Goal: Information Seeking & Learning: Find contact information

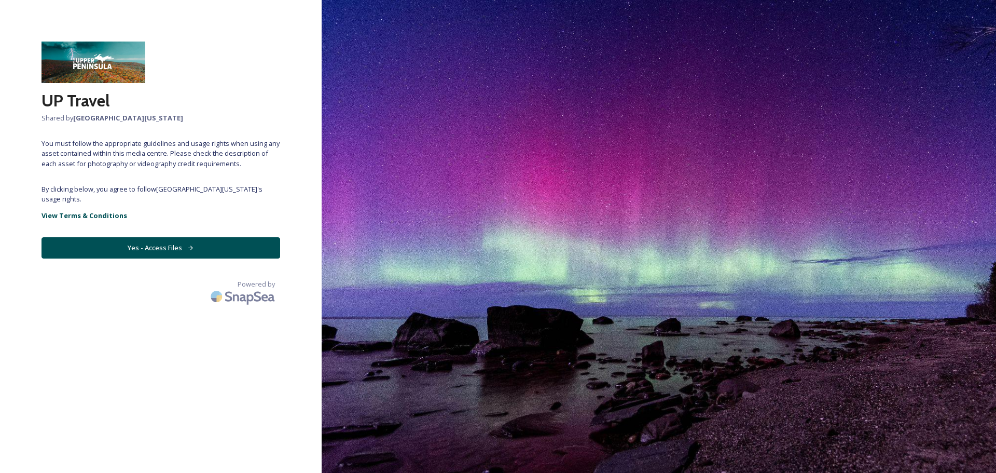
click at [194, 249] on button "Yes - Access Files" at bounding box center [161, 247] width 239 height 21
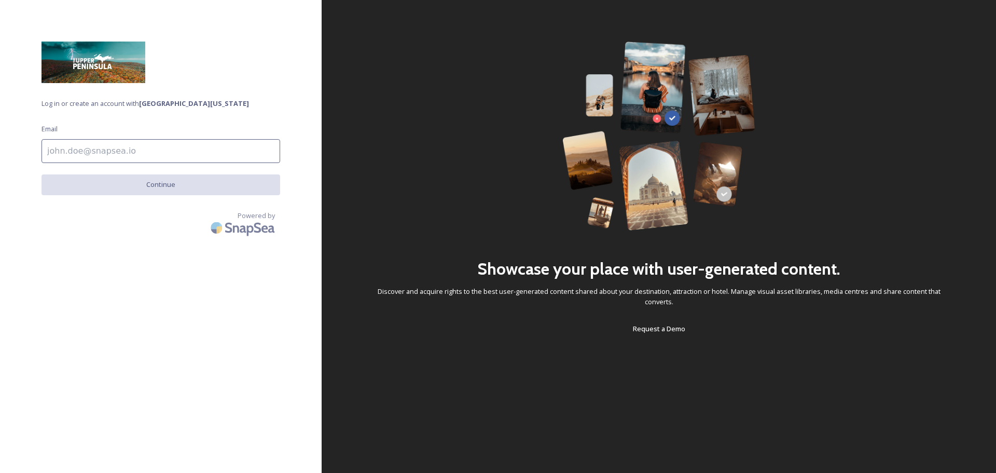
click at [97, 144] on input at bounding box center [161, 151] width 239 height 24
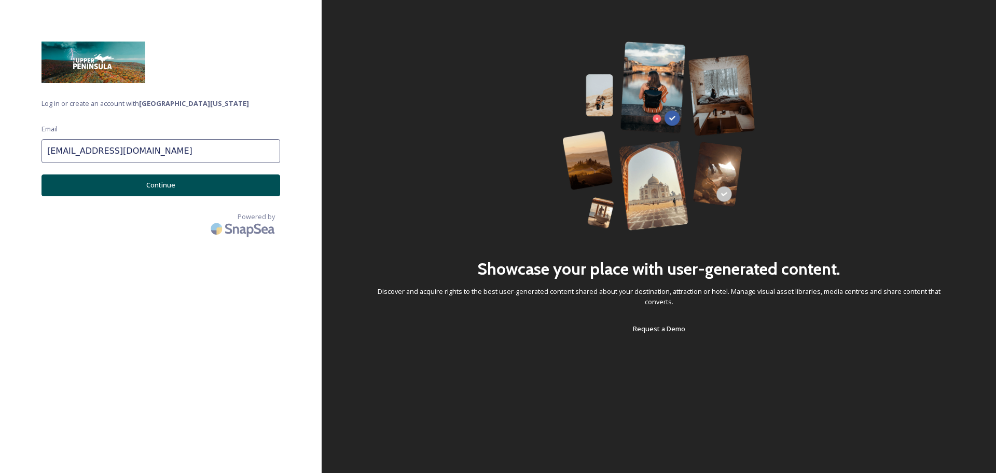
type input "[EMAIL_ADDRESS][DOMAIN_NAME]"
click at [102, 175] on button "Continue" at bounding box center [161, 184] width 239 height 21
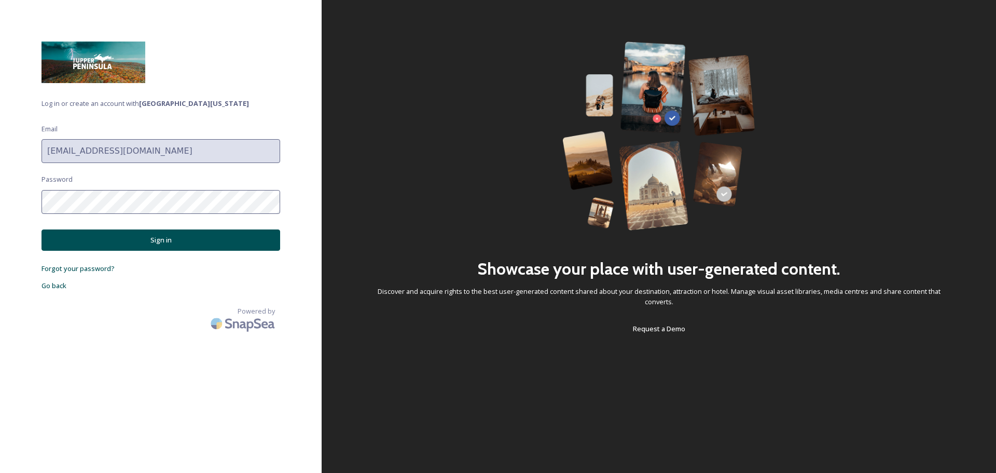
click at [112, 236] on button "Sign in" at bounding box center [161, 239] width 239 height 21
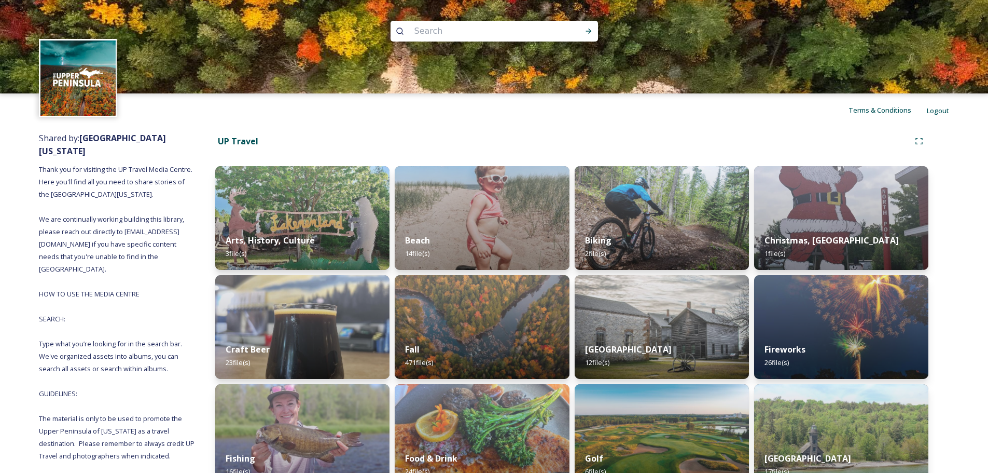
click at [541, 33] on input at bounding box center [480, 31] width 142 height 23
type input "baraga"
click at [588, 30] on icon at bounding box center [589, 31] width 8 height 8
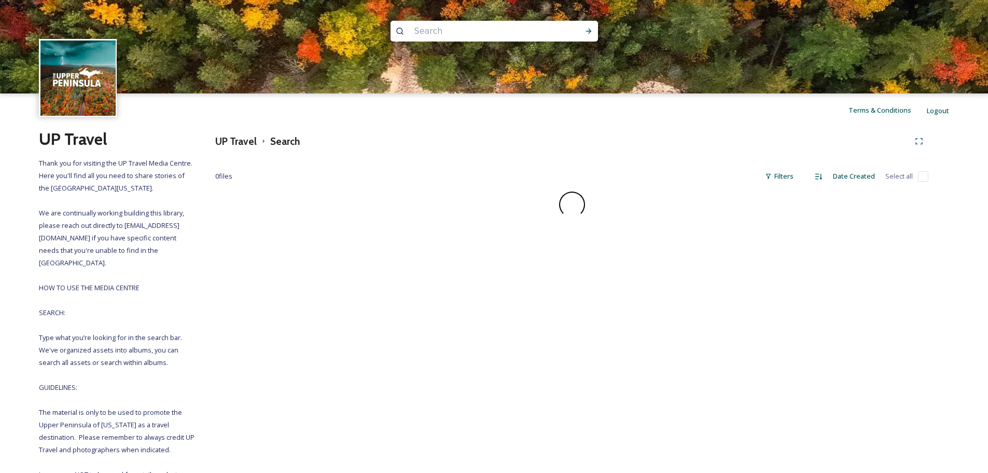
click at [421, 27] on input at bounding box center [480, 31] width 142 height 23
click at [378, 100] on div "Terms & Conditions Logout" at bounding box center [494, 109] width 988 height 33
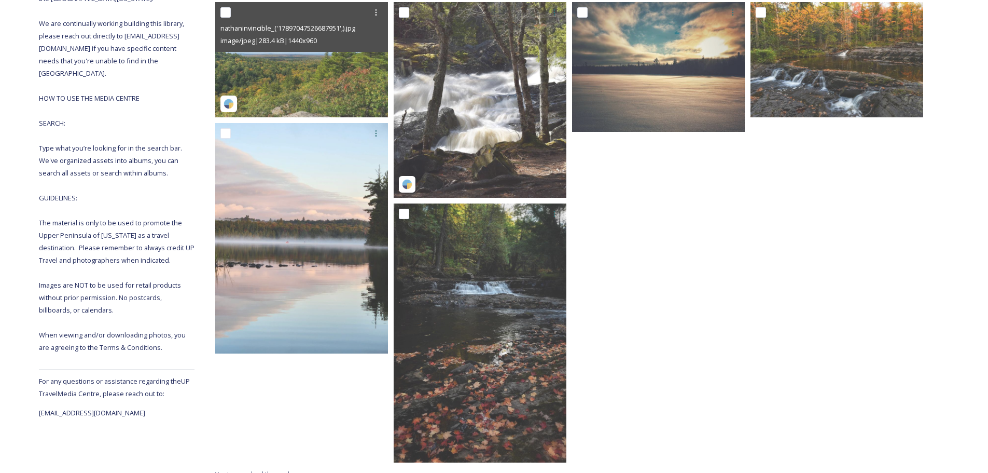
scroll to position [202, 0]
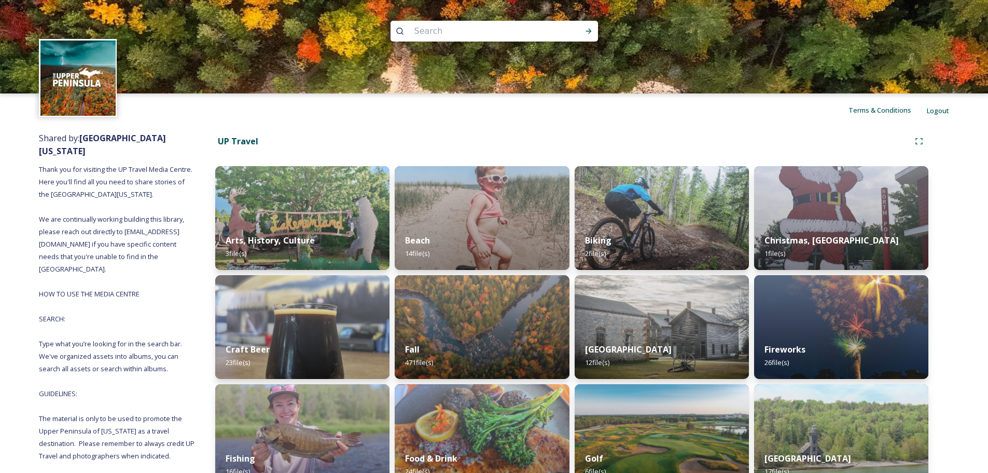
click at [506, 37] on input at bounding box center [480, 31] width 142 height 23
type input "museum"
click at [588, 30] on icon at bounding box center [589, 31] width 8 height 8
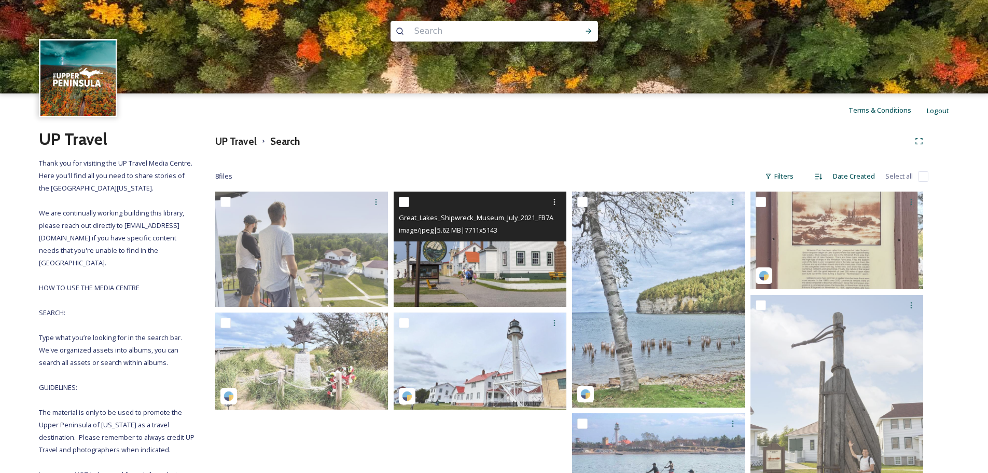
scroll to position [123, 0]
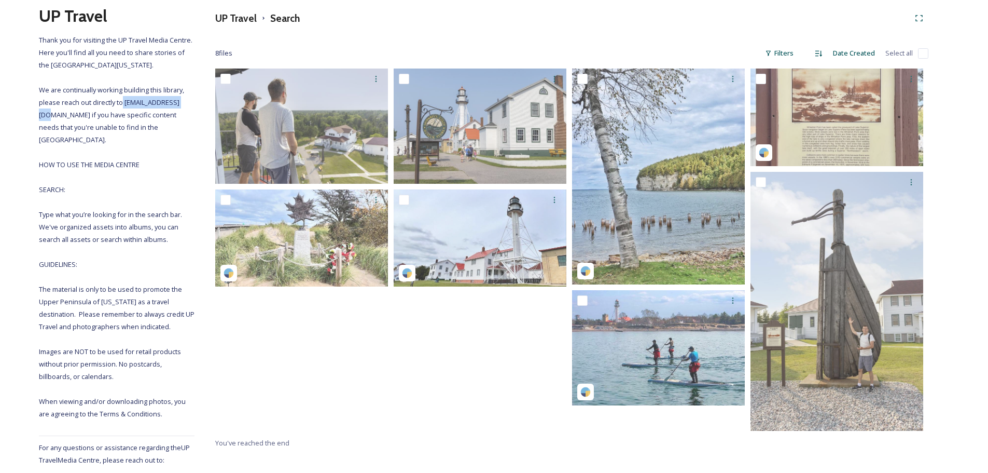
drag, startPoint x: 191, startPoint y: 103, endPoint x: 123, endPoint y: 100, distance: 68.6
click at [123, 100] on span "Thank you for visiting the UP Travel Media Centre. Here you'll find all you nee…" at bounding box center [117, 226] width 157 height 383
copy span "[EMAIL_ADDRESS][DOMAIN_NAME]"
click at [74, 139] on div "UP Travel Thank you for visiting the UP Travel Media Centre. Here you'll find a…" at bounding box center [117, 244] width 156 height 481
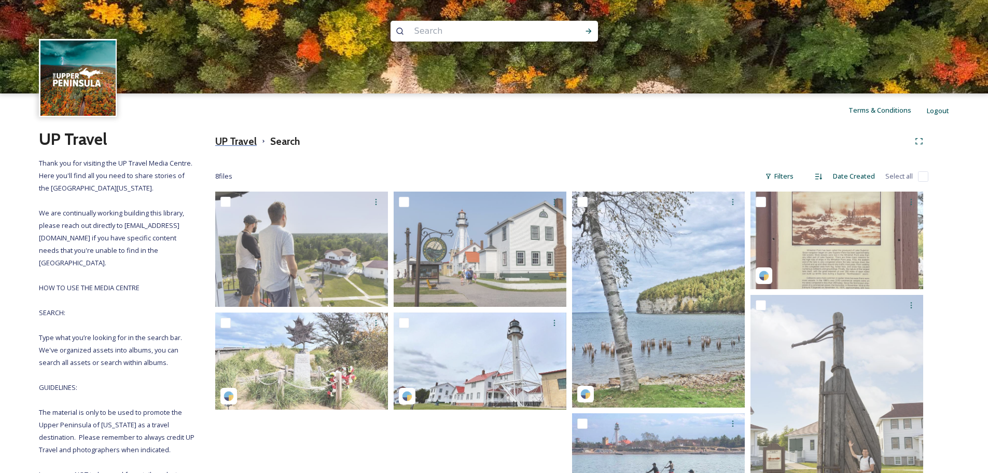
click at [244, 144] on h3 "UP Travel" at bounding box center [236, 141] width 42 height 15
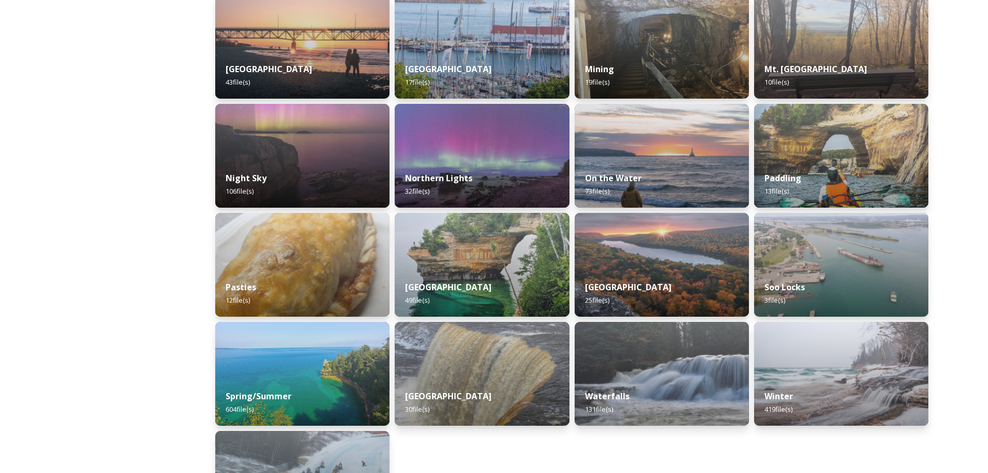
scroll to position [788, 0]
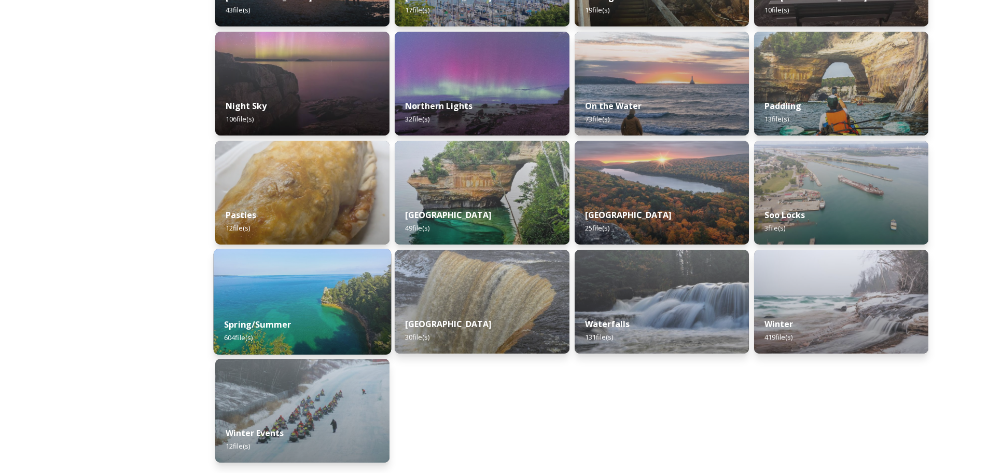
click at [312, 270] on img at bounding box center [303, 302] width 178 height 106
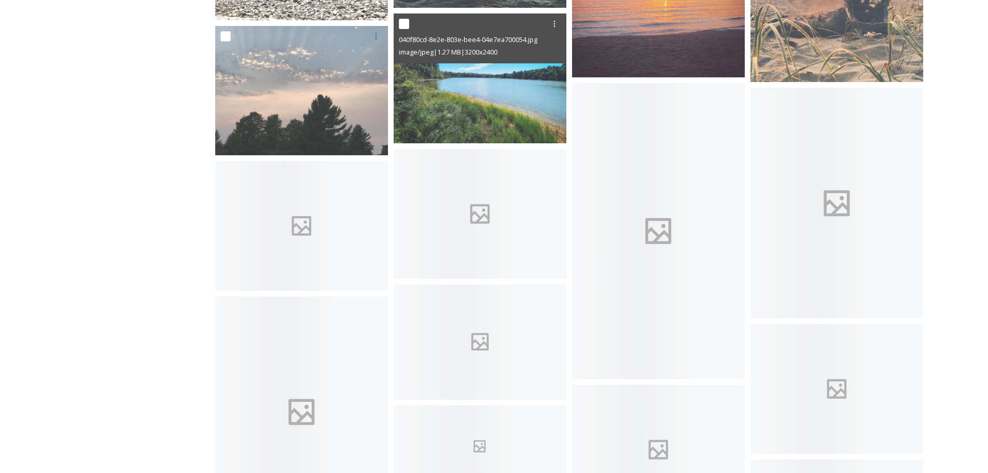
scroll to position [1916, 0]
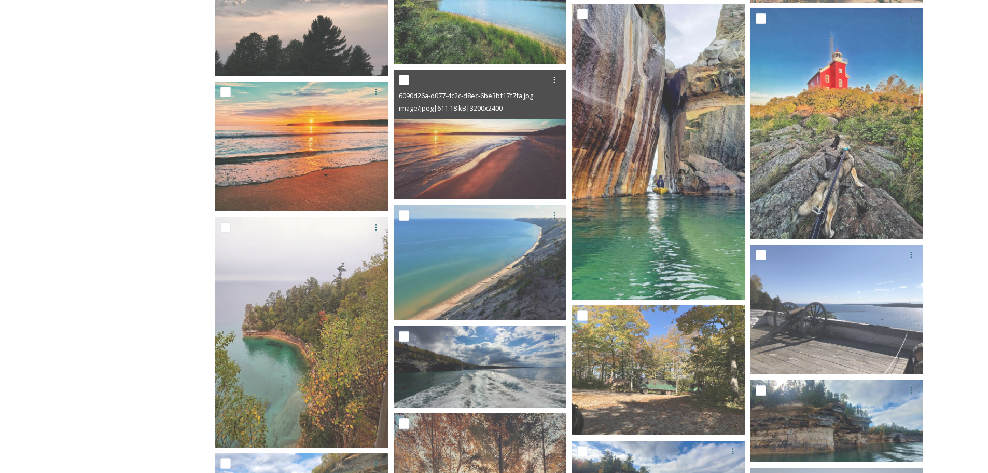
click at [486, 188] on img at bounding box center [480, 135] width 173 height 130
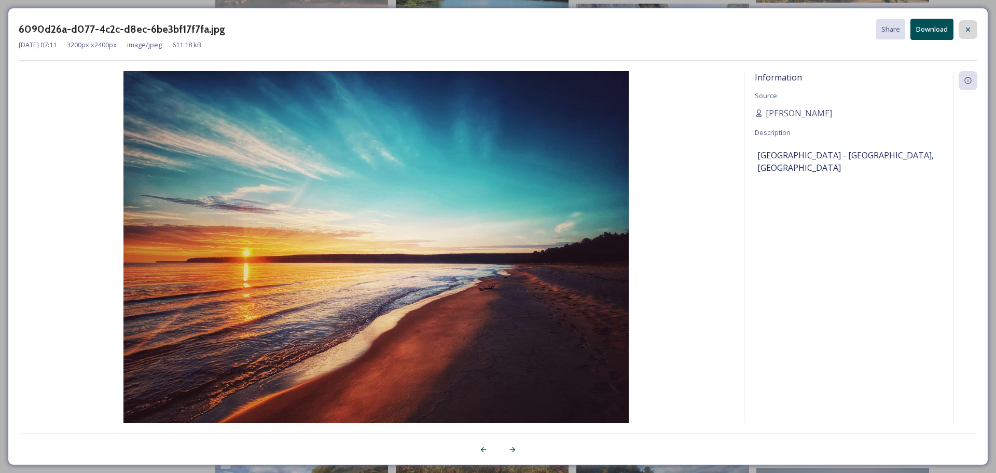
click at [962, 34] on div at bounding box center [968, 29] width 19 height 19
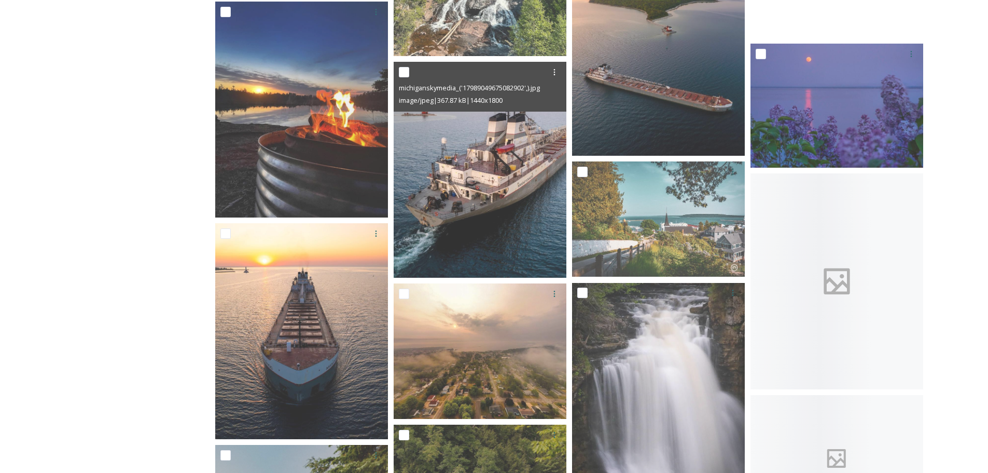
scroll to position [4441, 0]
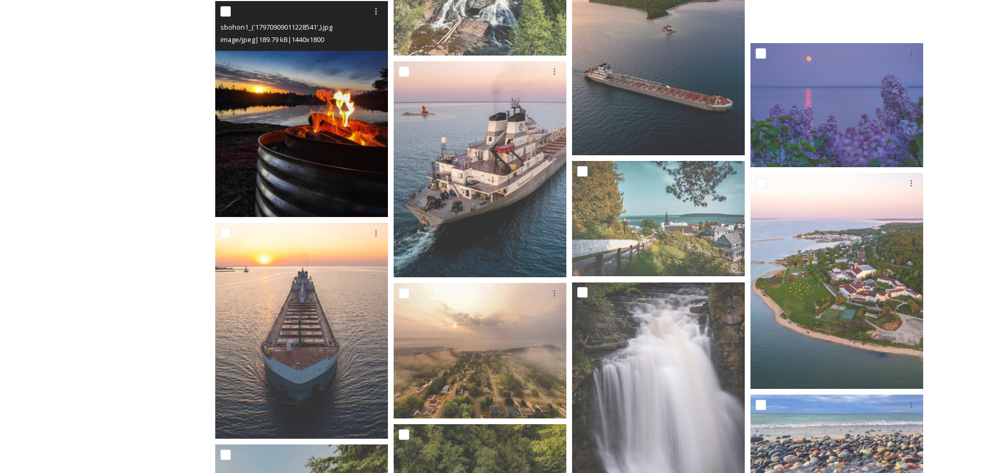
click at [367, 160] on img at bounding box center [301, 109] width 173 height 216
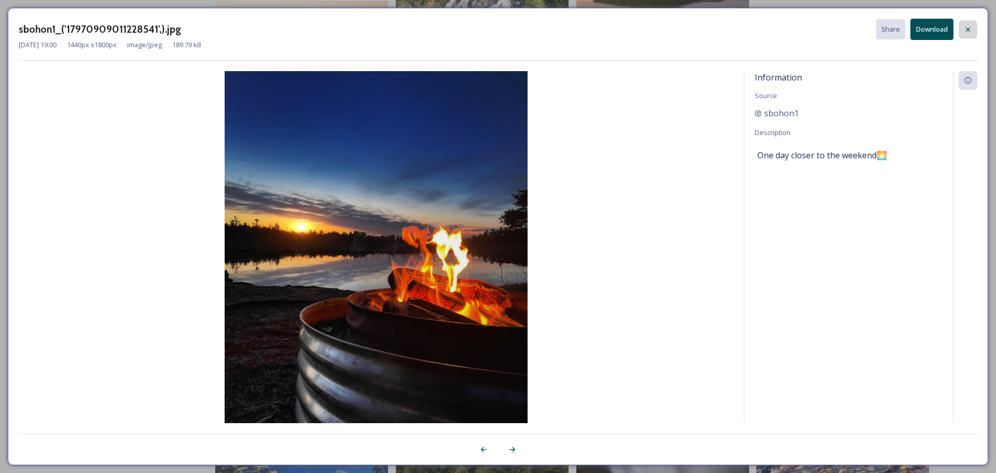
click at [969, 31] on icon at bounding box center [968, 29] width 4 height 4
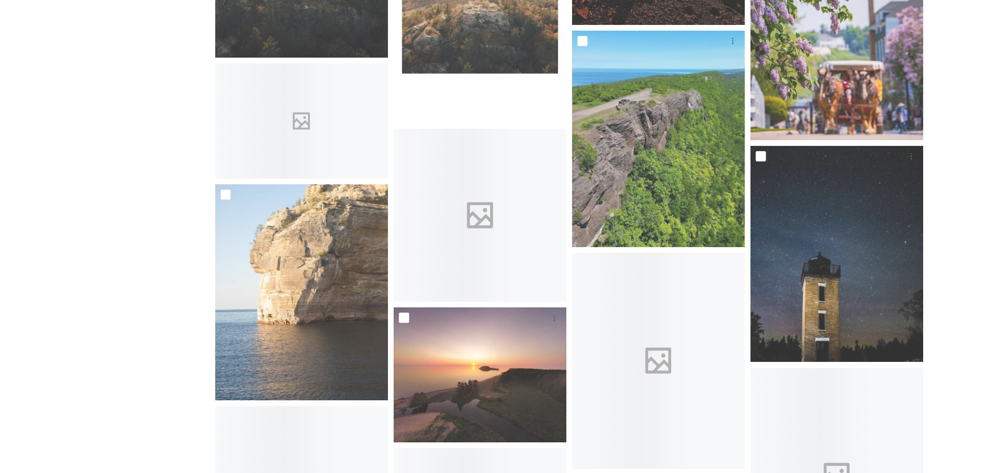
scroll to position [6091, 0]
